Goal: Task Accomplishment & Management: Complete application form

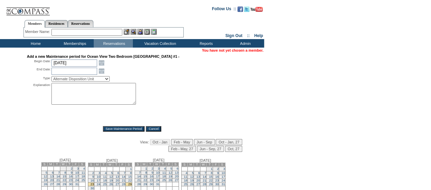
click at [88, 100] on textarea at bounding box center [93, 94] width 84 height 22
paste textarea "strategic inventory blocks, reach out to AU for more info - mm"
type textarea "strategic inventory blocks, reach out to AU for more info - mm"
click at [99, 81] on select "Alternate Disposition Unit Business Hold Disposition Exclusive Alliance Partner…" at bounding box center [80, 78] width 58 height 5
select select "PropMaintInventoryRelease"
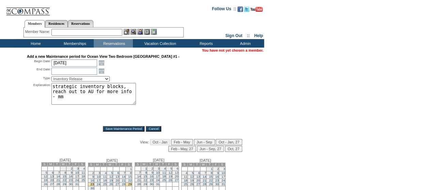
click at [51, 77] on select "Alternate Disposition Unit Business Hold Disposition Exclusive Alliance Partner…" at bounding box center [80, 78] width 58 height 5
click at [100, 64] on link "Open the calendar popup." at bounding box center [101, 62] width 7 height 7
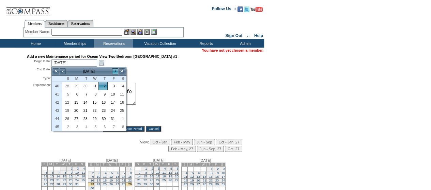
click at [117, 71] on link ">" at bounding box center [115, 71] width 7 height 7
click at [62, 71] on link "<" at bounding box center [62, 71] width 7 height 7
click at [67, 116] on link "26" at bounding box center [66, 118] width 9 height 7
type input "2025-10-26"
type input "2025-10-27"
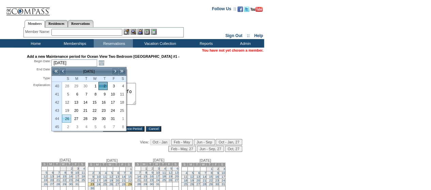
type input "10/26/2025"
type input "10/27/2025"
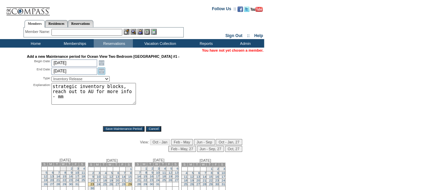
click at [100, 73] on link "Open the calendar popup." at bounding box center [101, 70] width 7 height 7
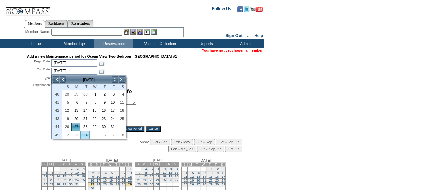
click at [86, 135] on link "4" at bounding box center [85, 134] width 9 height 7
type input "2025-11-04"
type input "11/4/2025"
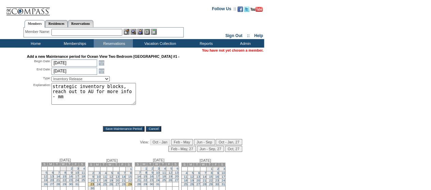
click at [120, 131] on input "Save Maintenance Period" at bounding box center [124, 128] width 42 height 5
click at [102, 61] on link "Open the calendar popup." at bounding box center [101, 62] width 7 height 7
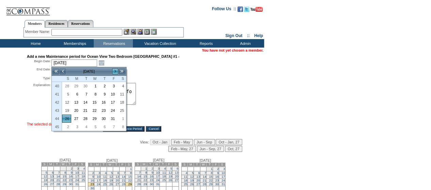
click at [115, 70] on link ">" at bounding box center [115, 71] width 7 height 7
drag, startPoint x: 66, startPoint y: 99, endPoint x: 79, endPoint y: 97, distance: 12.4
click at [66, 100] on link "9" at bounding box center [66, 102] width 9 height 7
type input "2025-11-09"
type input "2025-11-10"
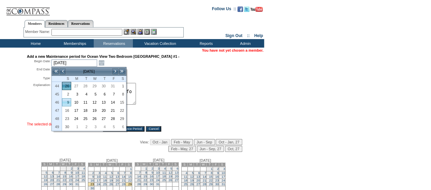
type input "11/9/2025"
type input "11/10/2025"
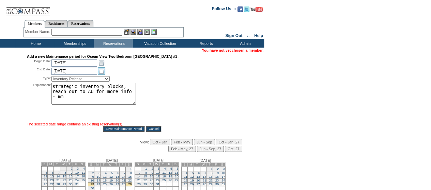
click at [101, 70] on link "Open the calendar popup." at bounding box center [101, 70] width 7 height 7
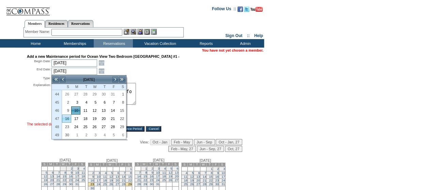
click at [64, 117] on link "16" at bounding box center [66, 118] width 9 height 7
type input "2025-11-16"
type input "11/16/2025"
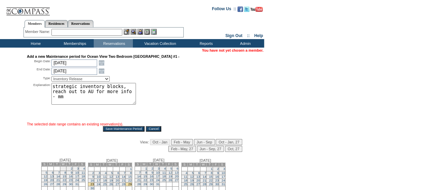
click at [117, 130] on input "Save Maintenance Period" at bounding box center [124, 128] width 42 height 5
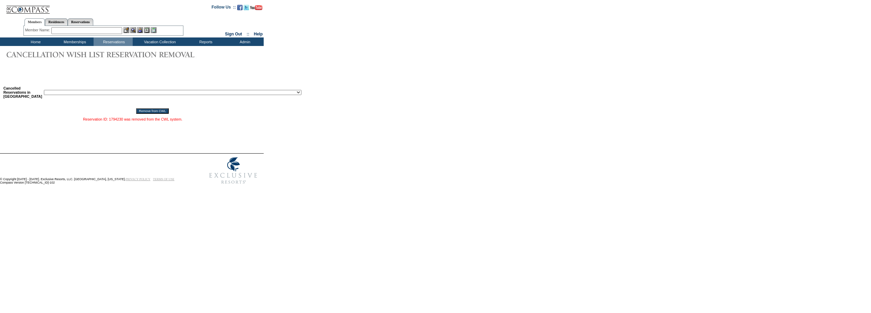
click at [150, 91] on select "Reservation ID: 1817610 ([GEOGRAPHIC_DATA], [US_STATE] - 1 [GEOGRAPHIC_DATA] : …" at bounding box center [173, 92] width 258 height 5
select select "1812491"
click at [44, 91] on select "Reservation ID: 1817610 ([GEOGRAPHIC_DATA], [US_STATE] - 1 [GEOGRAPHIC_DATA] : …" at bounding box center [173, 92] width 258 height 5
click at [142, 114] on input "Remove from CWL" at bounding box center [152, 110] width 32 height 5
